Goal: Transaction & Acquisition: Download file/media

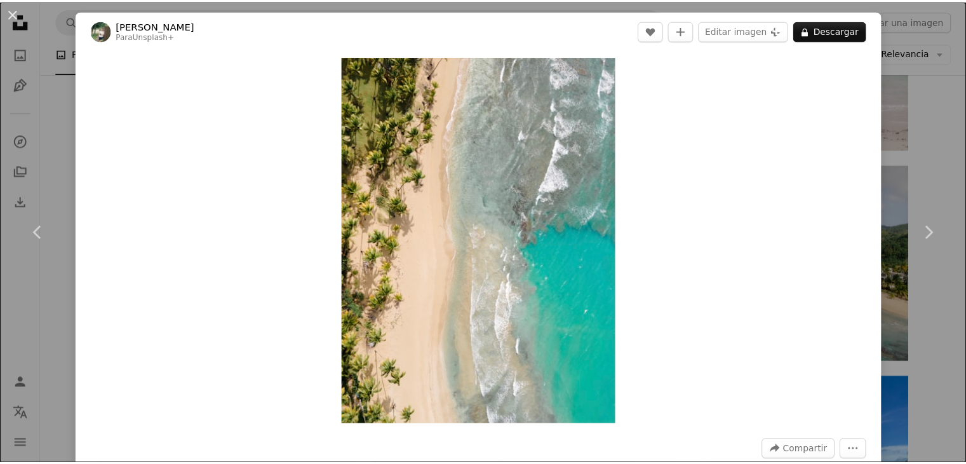
scroll to position [698, 0]
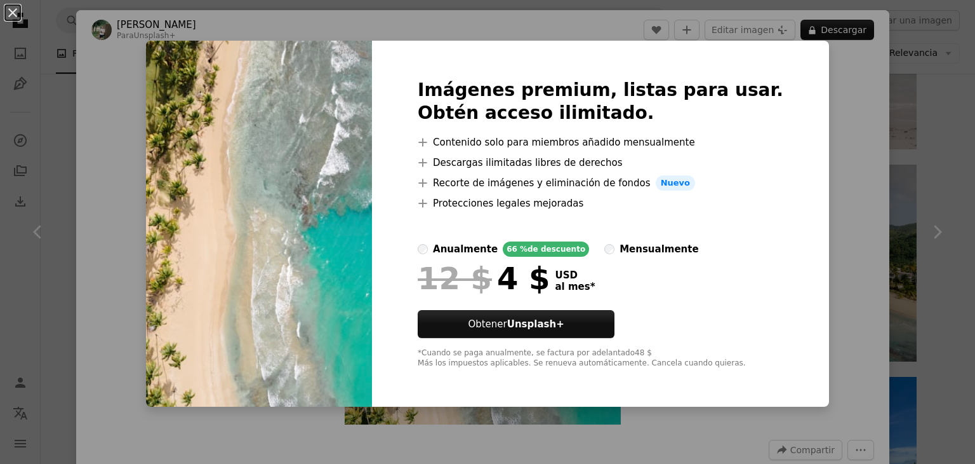
click at [835, 211] on div "An X shape Imágenes premium, listas para usar. Obtén acceso ilimitado. A plus s…" at bounding box center [487, 232] width 975 height 464
click at [904, 175] on link "Chevron right" at bounding box center [937, 232] width 76 height 122
click at [924, 163] on div "An X shape Chevron left Chevron right [PERSON_NAME] Para Unsplash+ A heart A pl…" at bounding box center [487, 232] width 975 height 464
click at [17, 16] on icon at bounding box center [20, 20] width 15 height 15
click at [787, 133] on img at bounding box center [786, 61] width 262 height 175
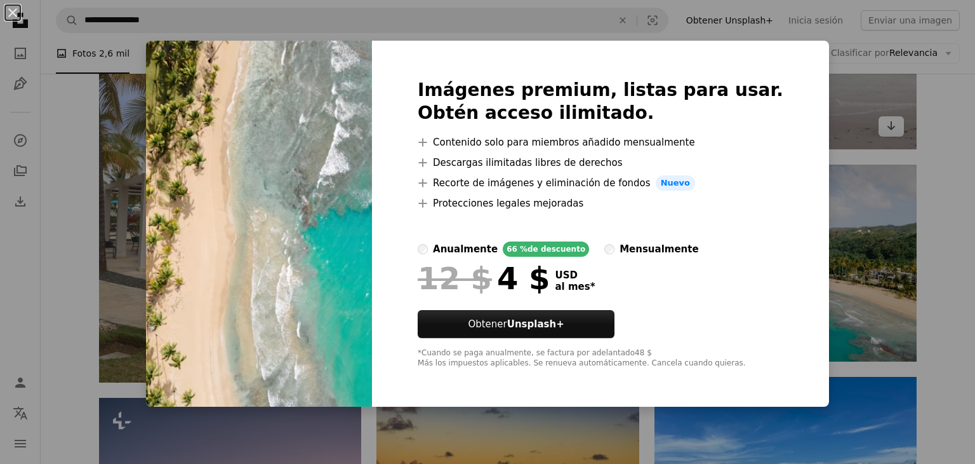
click at [877, 135] on div "An X shape Imágenes premium, listas para usar. Obtén acceso ilimitado. A plus s…" at bounding box center [487, 232] width 975 height 464
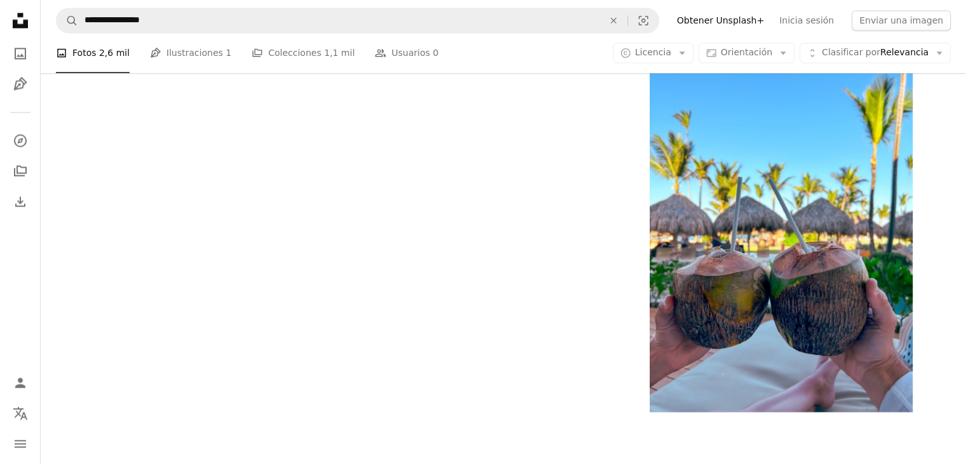
scroll to position [1905, 0]
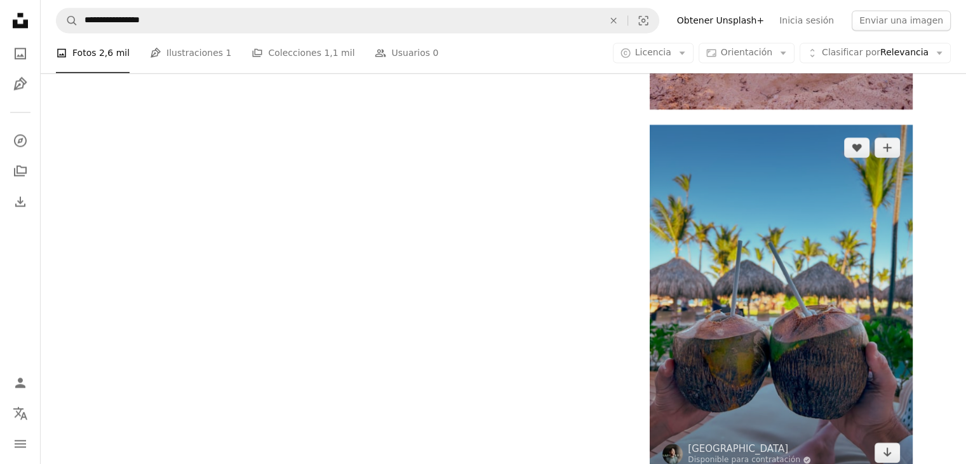
click at [841, 288] on img at bounding box center [781, 299] width 262 height 350
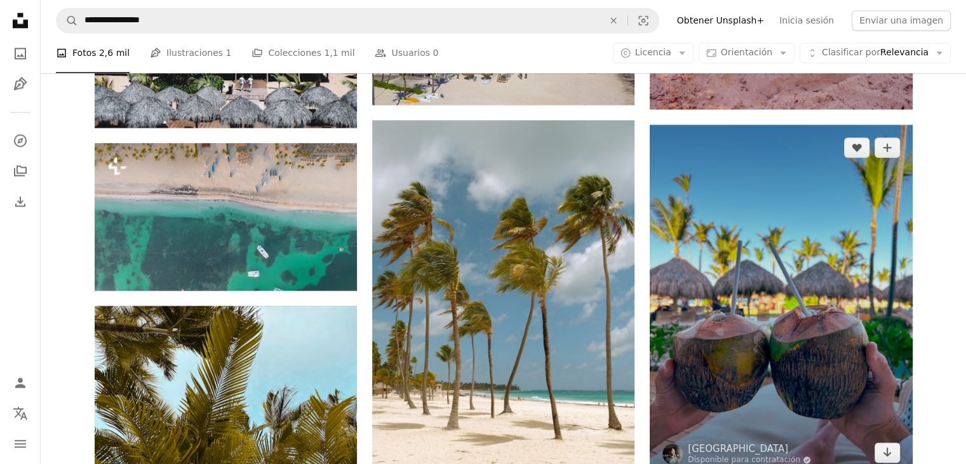
click at [841, 288] on img at bounding box center [781, 299] width 262 height 350
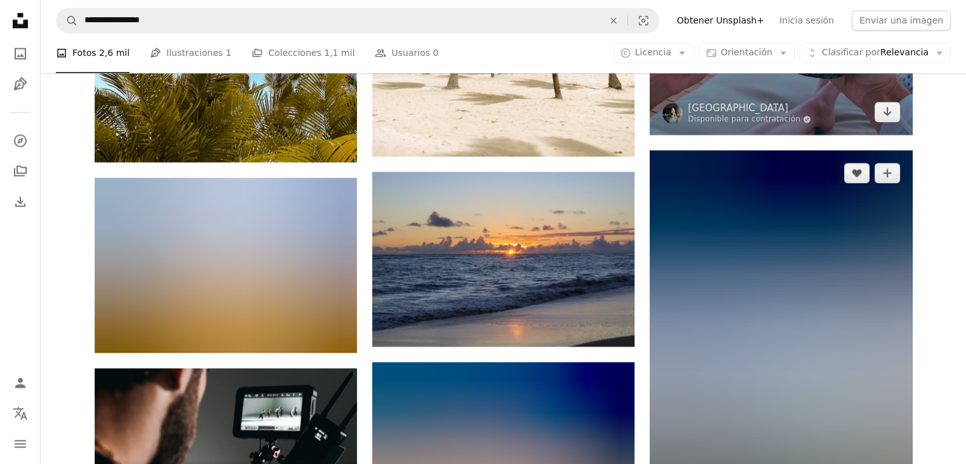
scroll to position [2349, 0]
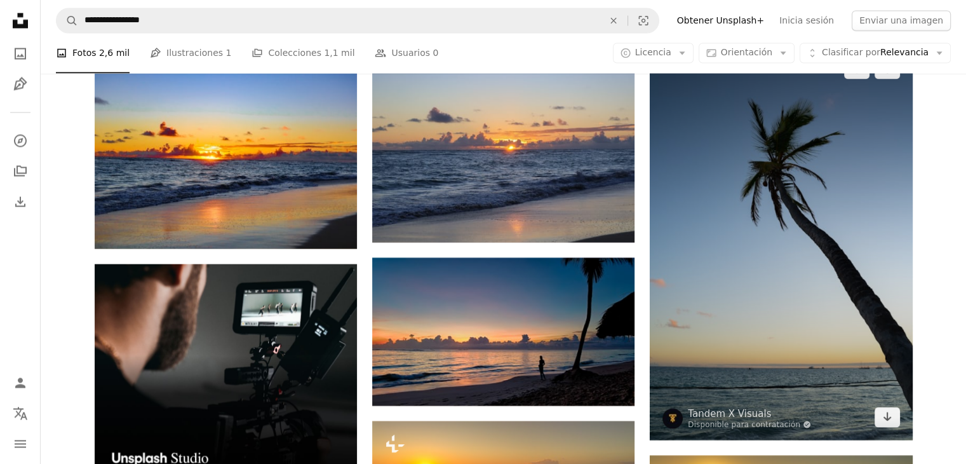
click at [764, 271] on img at bounding box center [781, 243] width 262 height 394
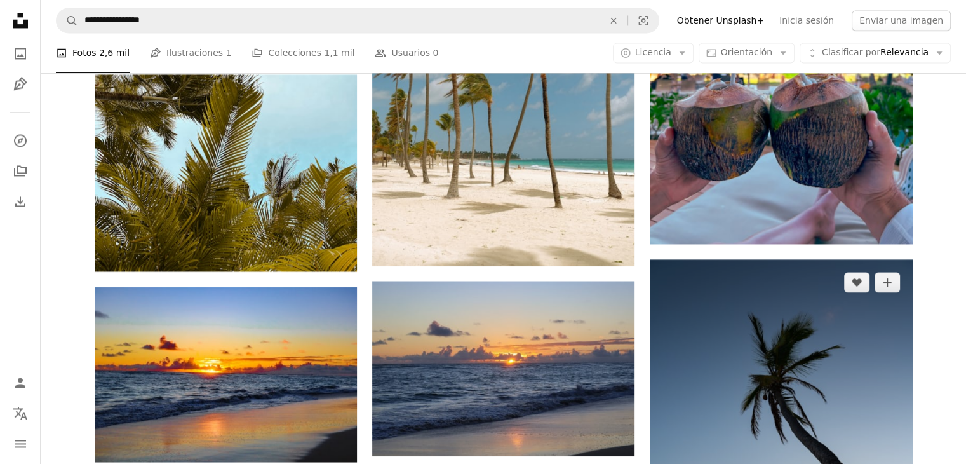
scroll to position [2032, 0]
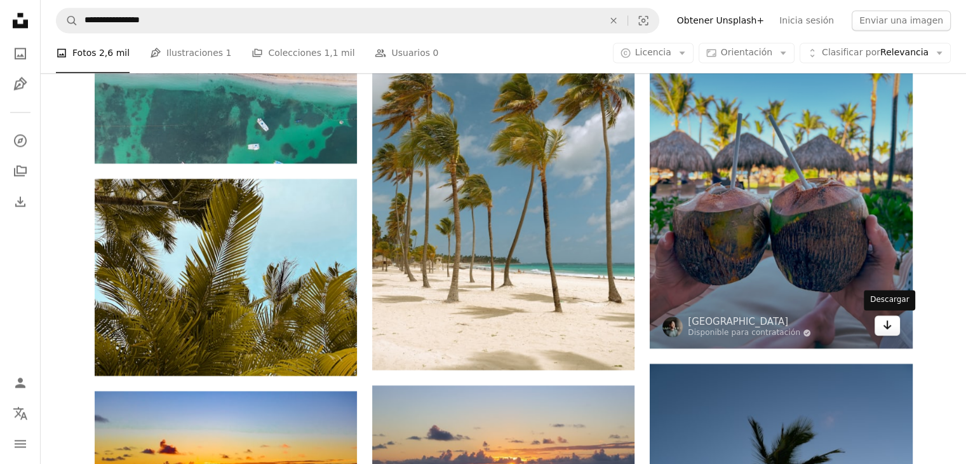
click at [892, 328] on link "Arrow pointing down" at bounding box center [886, 325] width 25 height 20
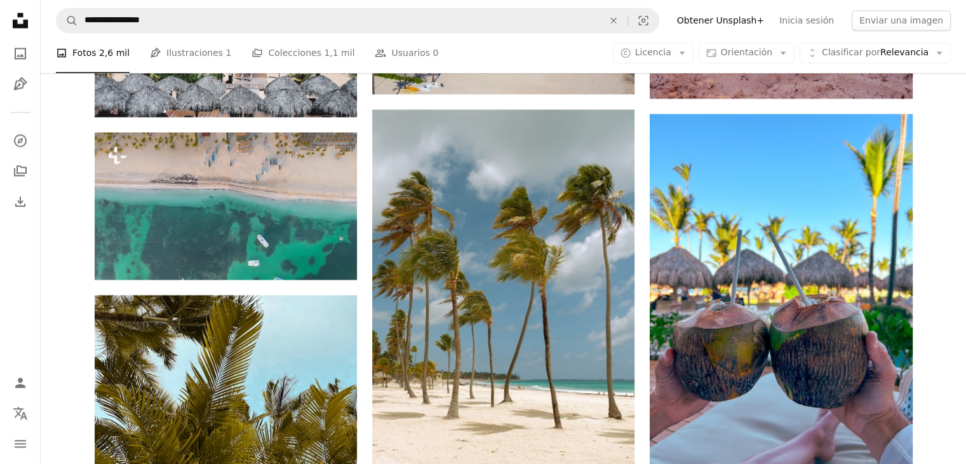
scroll to position [1841, 0]
